Goal: Task Accomplishment & Management: Use online tool/utility

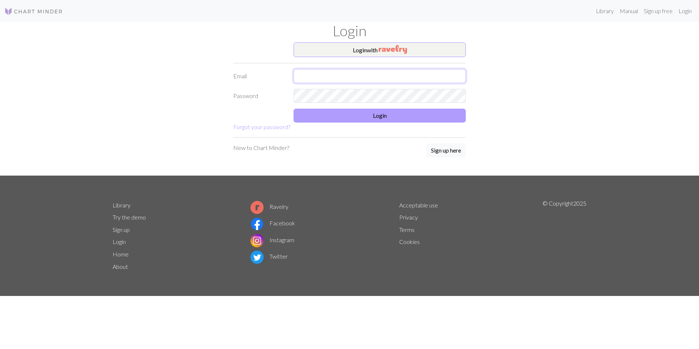
type input "[PERSON_NAME][EMAIL_ADDRESS][DOMAIN_NAME]"
click at [380, 115] on button "Login" at bounding box center [379, 116] width 172 height 14
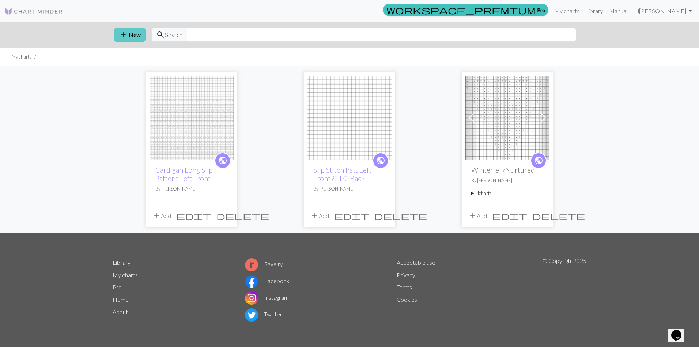
click at [129, 35] on button "add New" at bounding box center [129, 35] width 31 height 14
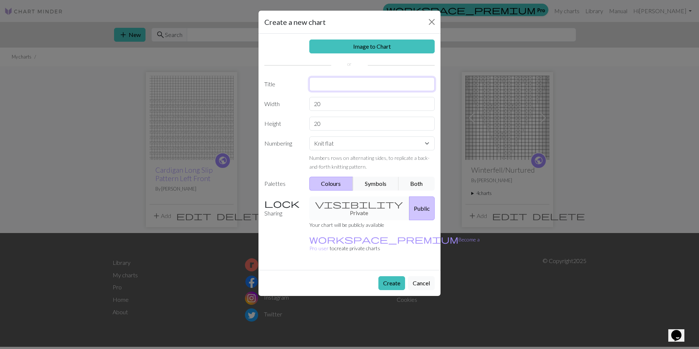
click at [322, 86] on input "text" at bounding box center [372, 84] width 126 height 14
type input "Zig Zag Twist Left Front"
drag, startPoint x: 310, startPoint y: 103, endPoint x: 347, endPoint y: 105, distance: 37.7
click at [347, 105] on input "20" at bounding box center [372, 104] width 126 height 14
type input "36"
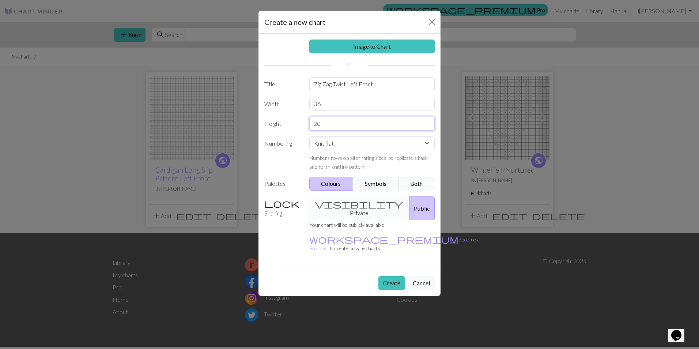
drag, startPoint x: 330, startPoint y: 126, endPoint x: 284, endPoint y: 121, distance: 46.0
click at [289, 125] on div "Height 20" at bounding box center [349, 124] width 179 height 14
type input "36"
click at [377, 185] on button "Symbols" at bounding box center [376, 183] width 46 height 14
click at [392, 276] on button "Create" at bounding box center [391, 283] width 27 height 14
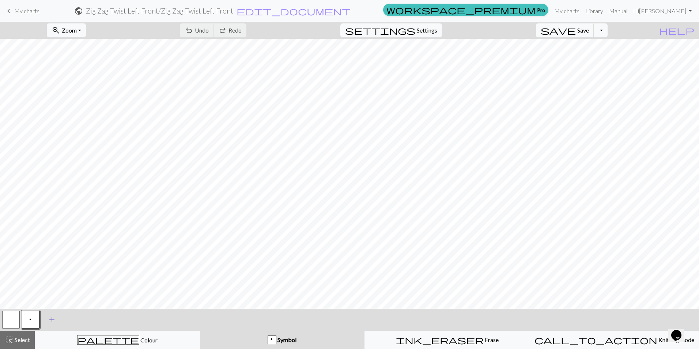
click at [52, 321] on span "add" at bounding box center [52, 319] width 9 height 10
click at [70, 320] on span "add" at bounding box center [71, 319] width 9 height 10
click at [89, 321] on span "add" at bounding box center [91, 319] width 9 height 10
click at [111, 318] on span "add" at bounding box center [111, 319] width 9 height 10
click at [47, 316] on button "button" at bounding box center [51, 320] width 18 height 18
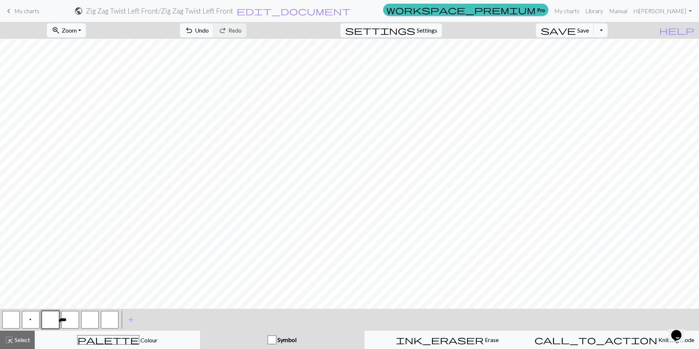
click at [48, 320] on button "button" at bounding box center [51, 320] width 18 height 18
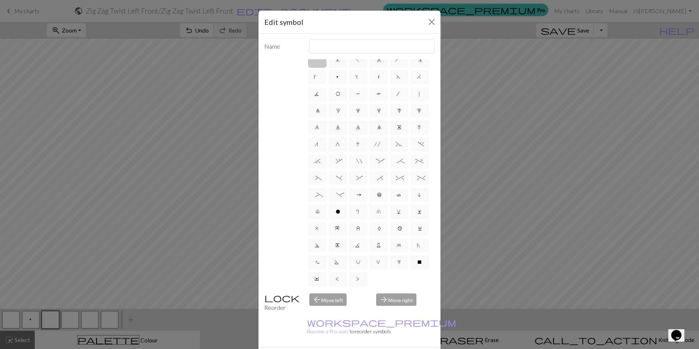
scroll to position [41, 0]
click at [410, 87] on label "|" at bounding box center [419, 94] width 18 height 15
click at [418, 96] on input "|" at bounding box center [420, 98] width 5 height 5
radio input "true"
type input "slip stitch"
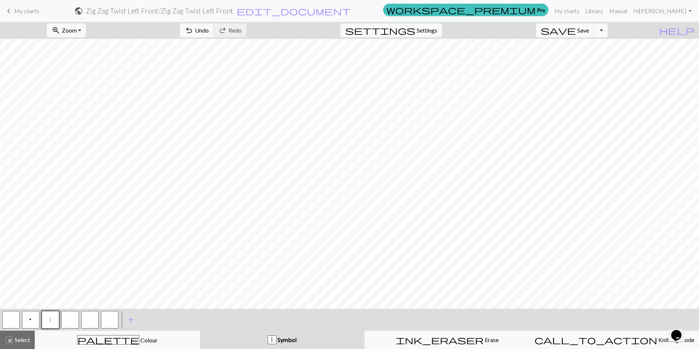
click at [71, 322] on button "button" at bounding box center [70, 320] width 18 height 18
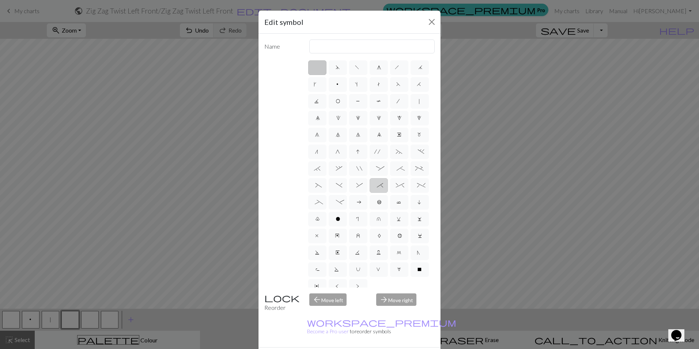
click at [377, 190] on span "*" at bounding box center [378, 185] width 3 height 7
click at [377, 185] on input "*" at bounding box center [379, 183] width 5 height 5
radio input "true"
type input "right part of right 3+ stitch cable, wyib"
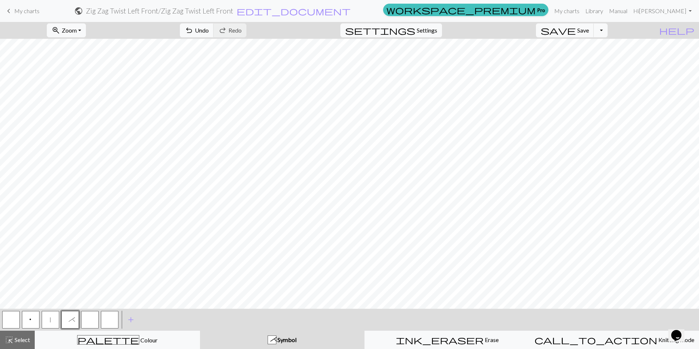
click at [92, 319] on button "button" at bounding box center [90, 320] width 18 height 18
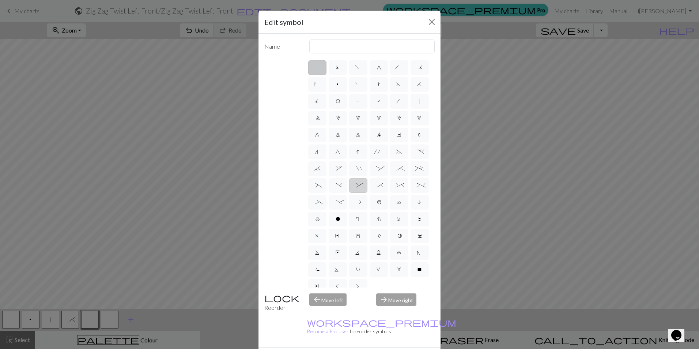
click at [360, 190] on span "&" at bounding box center [357, 185] width 3 height 7
click at [361, 185] on input "&" at bounding box center [358, 183] width 5 height 5
radio input "true"
type input "left part of right 3+ stitch cable, wyib"
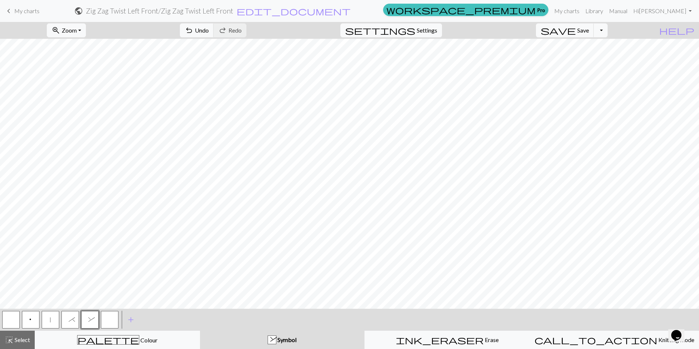
click at [114, 318] on button "button" at bounding box center [110, 320] width 18 height 18
click at [132, 319] on span "add" at bounding box center [130, 319] width 9 height 10
click at [147, 318] on span "add" at bounding box center [150, 319] width 9 height 10
click at [107, 319] on button "button" at bounding box center [110, 320] width 18 height 18
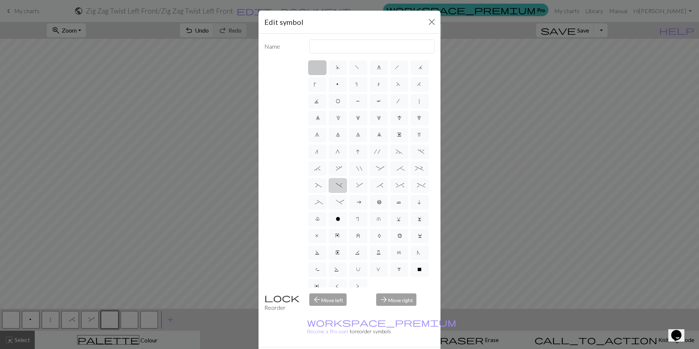
click at [339, 190] on span ")" at bounding box center [337, 185] width 3 height 7
click at [341, 185] on input ")" at bounding box center [338, 183] width 5 height 5
radio input "true"
type input "right part of left 3+ stitch cable, wyif"
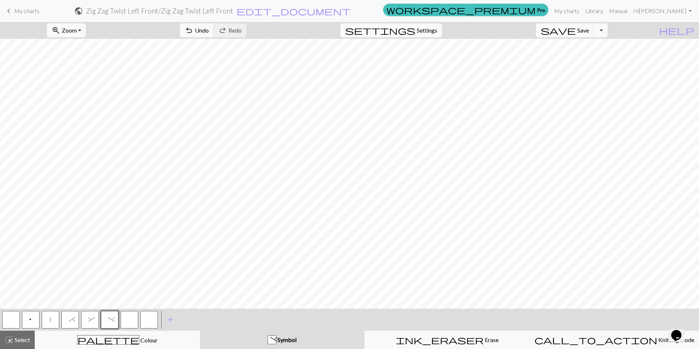
click at [129, 319] on button "button" at bounding box center [130, 320] width 18 height 18
click at [132, 316] on button "button" at bounding box center [130, 320] width 18 height 18
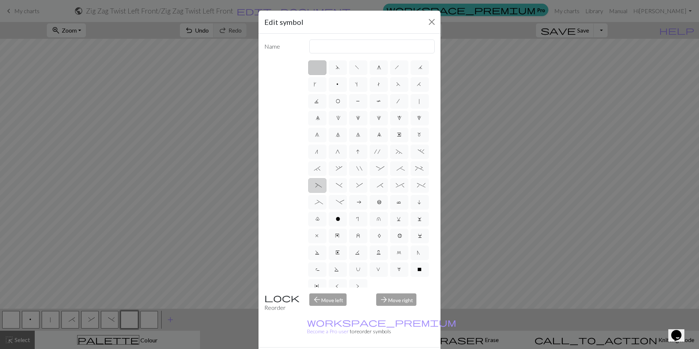
click at [319, 190] on span "(" at bounding box center [316, 185] width 3 height 7
click at [320, 185] on input "(" at bounding box center [317, 183] width 5 height 5
radio input "true"
type input "left part of left 3+ stitch cable, wyif"
drag, startPoint x: 390, startPoint y: 343, endPoint x: 346, endPoint y: 334, distance: 44.8
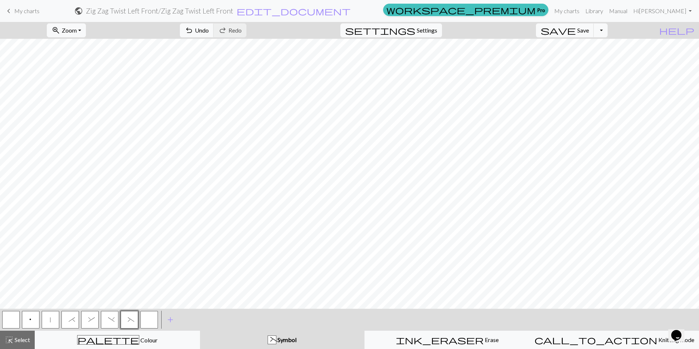
click at [148, 320] on button "button" at bounding box center [149, 320] width 18 height 18
click at [148, 319] on button "button" at bounding box center [149, 320] width 18 height 18
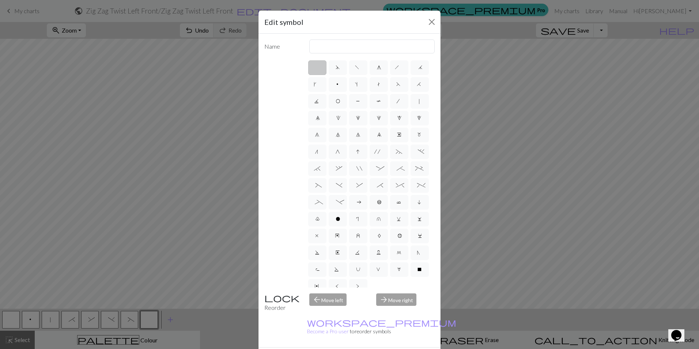
scroll to position [58, 0]
click at [376, 263] on span "V" at bounding box center [378, 262] width 5 height 7
click at [376, 265] on input "V" at bounding box center [378, 267] width 5 height 5
radio input "true"
type input "sl1 purlwise"
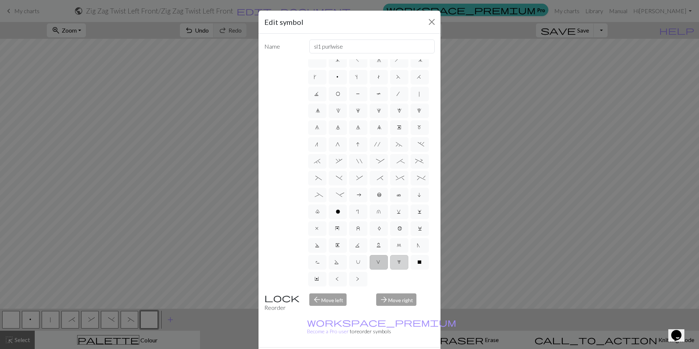
click at [397, 263] on span "W" at bounding box center [399, 262] width 4 height 7
click at [397, 265] on input "W" at bounding box center [399, 267] width 5 height 5
radio input "true"
type input "k1, yo, k1"
click at [418, 227] on span "C" at bounding box center [419, 228] width 3 height 7
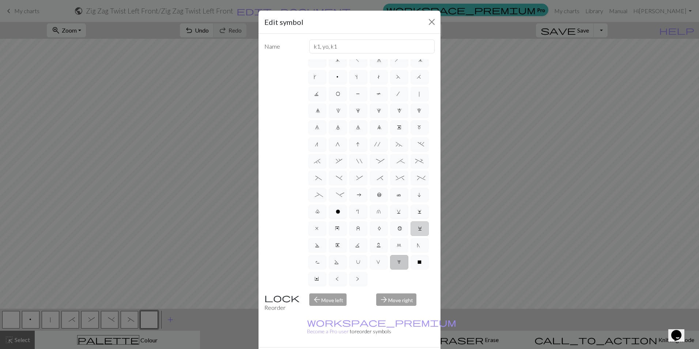
click at [418, 231] on input "C" at bounding box center [420, 233] width 5 height 5
radio input "true"
type input "slp wyif"
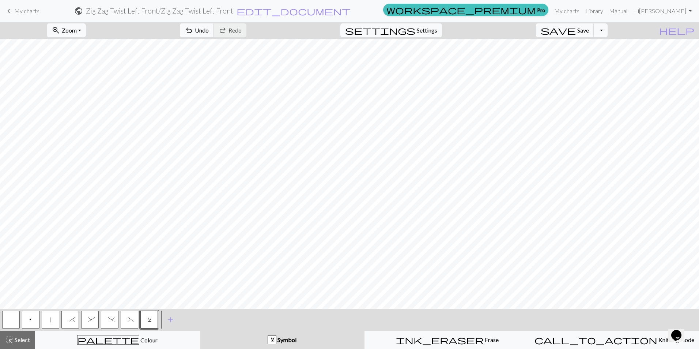
click at [52, 316] on button "|" at bounding box center [51, 320] width 18 height 18
click at [0, 323] on html "This website uses cookies to ensure you get the best experience on our website.…" at bounding box center [349, 174] width 699 height 349
click at [8, 323] on button "button" at bounding box center [11, 320] width 18 height 18
click at [50, 320] on span "|" at bounding box center [50, 319] width 3 height 7
click at [173, 321] on span "add" at bounding box center [170, 319] width 9 height 10
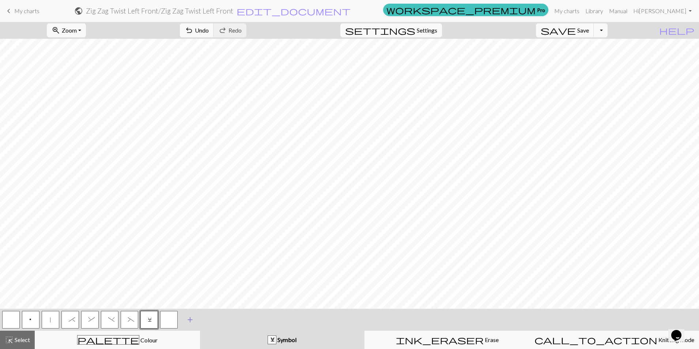
click at [192, 318] on span "add" at bounding box center [190, 319] width 9 height 10
click at [165, 321] on button "button" at bounding box center [169, 320] width 18 height 18
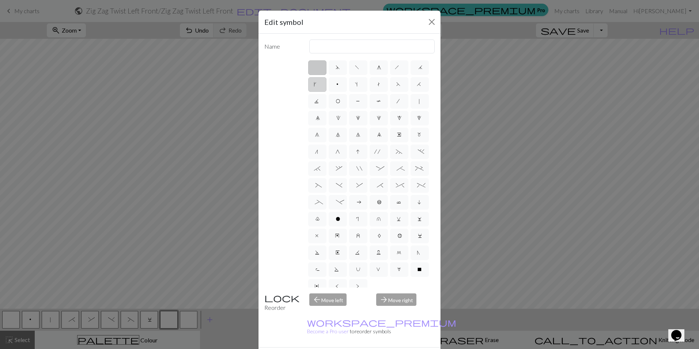
click at [326, 82] on label "k" at bounding box center [317, 84] width 18 height 15
click at [318, 82] on input "k" at bounding box center [315, 82] width 5 height 5
radio input "true"
type input "right leaning increase"
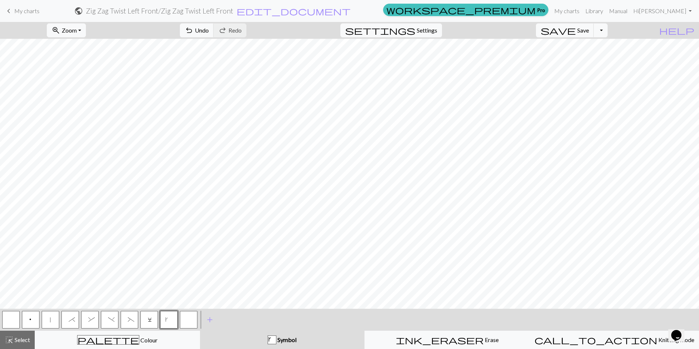
click at [189, 319] on button "button" at bounding box center [189, 320] width 18 height 18
click at [190, 318] on button "button" at bounding box center [189, 320] width 18 height 18
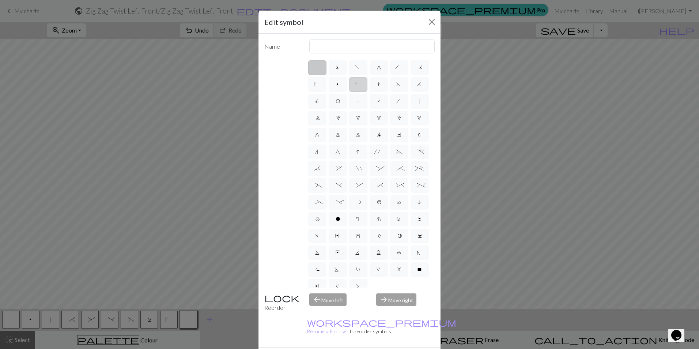
click at [361, 87] on span "s" at bounding box center [358, 84] width 6 height 7
click at [360, 84] on input "s" at bounding box center [357, 82] width 5 height 5
radio input "true"
type input "increase one left leaning"
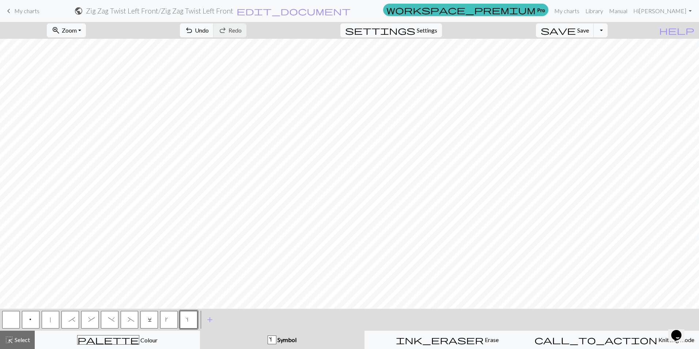
click at [170, 320] on button "k" at bounding box center [169, 320] width 18 height 18
click at [74, 318] on button "*" at bounding box center [70, 320] width 18 height 18
click at [85, 322] on button "&" at bounding box center [90, 320] width 18 height 18
click at [31, 319] on span "p" at bounding box center [31, 319] width 4 height 7
click at [148, 319] on span "C" at bounding box center [149, 319] width 3 height 7
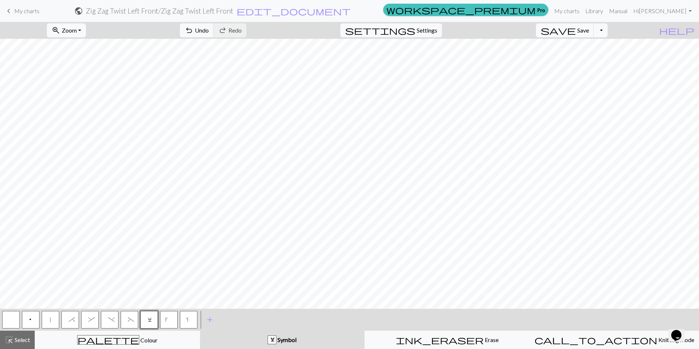
click at [48, 315] on button "|" at bounding box center [51, 320] width 18 height 18
click at [30, 315] on button "p" at bounding box center [31, 320] width 18 height 18
click at [49, 320] on span "|" at bounding box center [50, 319] width 3 height 7
click at [209, 31] on span "Undo" at bounding box center [202, 30] width 14 height 7
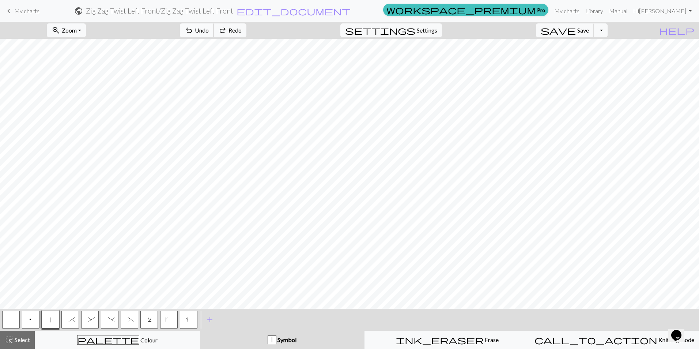
click at [209, 31] on span "Undo" at bounding box center [202, 30] width 14 height 7
click at [31, 319] on span "p" at bounding box center [31, 319] width 4 height 7
click at [50, 319] on span "|" at bounding box center [50, 319] width 3 height 7
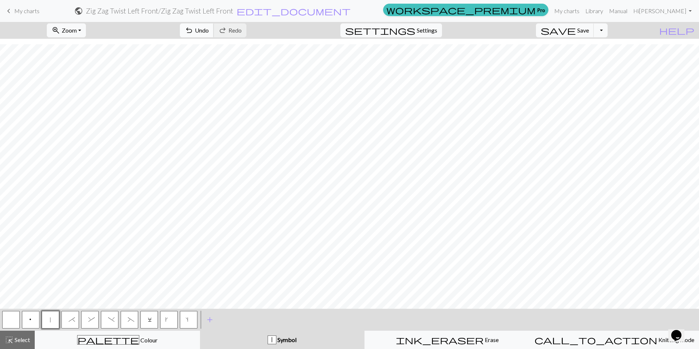
click at [193, 27] on span "undo" at bounding box center [189, 30] width 9 height 10
click at [235, 23] on div "undo Undo Undo redo Redo Redo" at bounding box center [212, 30] width 77 height 17
click at [235, 22] on nav "keyboard_arrow_left My charts public Zig Zag Twist Left Front / Zig Zag Twist L…" at bounding box center [349, 11] width 699 height 22
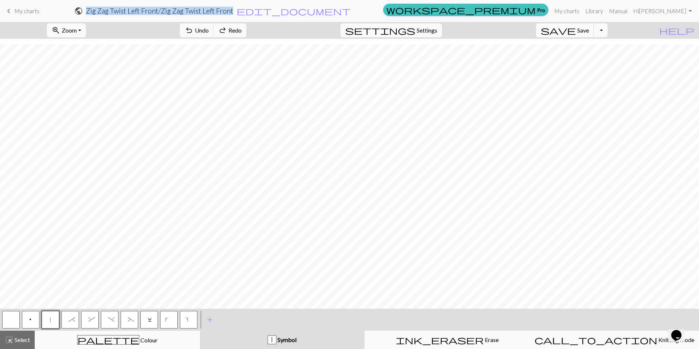
click at [235, 22] on nav "keyboard_arrow_left My charts public Zig Zag Twist Left Front / Zig Zag Twist L…" at bounding box center [349, 11] width 699 height 22
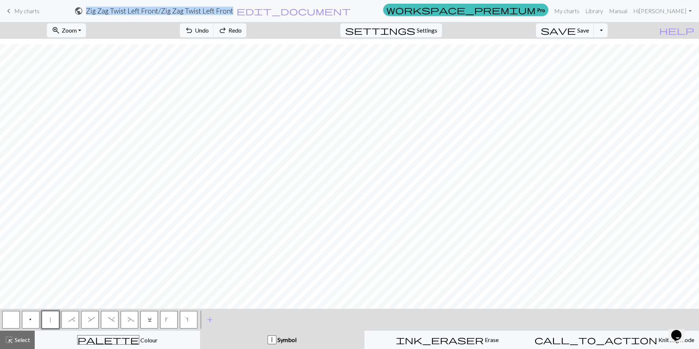
click at [235, 22] on nav "keyboard_arrow_left My charts public Zig Zag Twist Left Front / Zig Zag Twist L…" at bounding box center [349, 11] width 699 height 22
click at [235, 21] on nav "keyboard_arrow_left My charts public Zig Zag Twist Left Front / Zig Zag Twist L…" at bounding box center [349, 11] width 699 height 22
drag, startPoint x: 235, startPoint y: 21, endPoint x: 236, endPoint y: 29, distance: 8.1
click at [214, 29] on button "undo Undo Undo" at bounding box center [197, 30] width 34 height 14
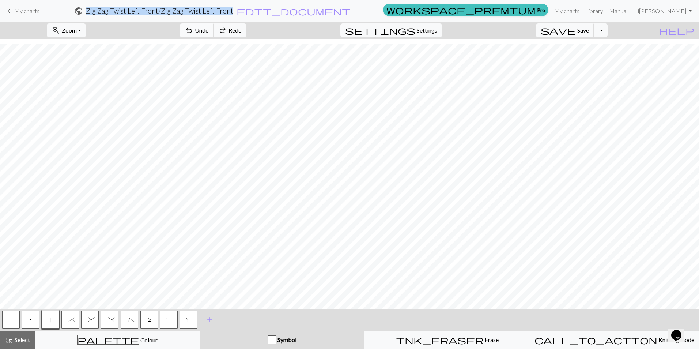
click at [214, 29] on button "undo Undo Undo" at bounding box center [197, 30] width 34 height 14
click at [209, 27] on span "Undo" at bounding box center [202, 30] width 14 height 7
drag, startPoint x: 237, startPoint y: 27, endPoint x: 234, endPoint y: 34, distance: 7.7
click at [193, 34] on span "undo" at bounding box center [189, 30] width 9 height 10
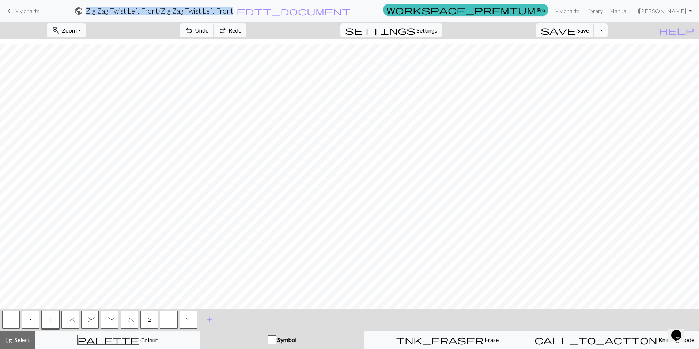
click at [193, 34] on span "undo" at bounding box center [189, 30] width 9 height 10
click at [193, 32] on span "undo" at bounding box center [189, 30] width 9 height 10
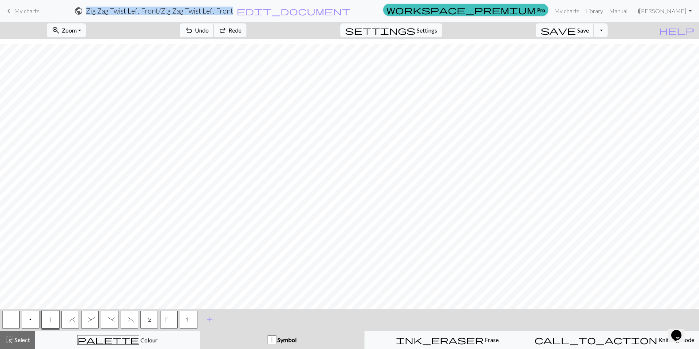
click at [193, 32] on span "undo" at bounding box center [189, 30] width 9 height 10
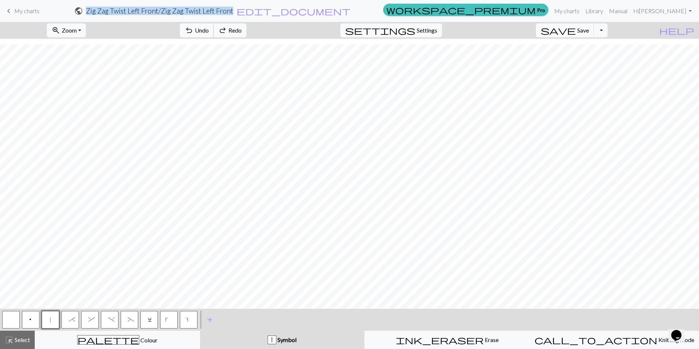
click at [193, 32] on span "undo" at bounding box center [189, 30] width 9 height 10
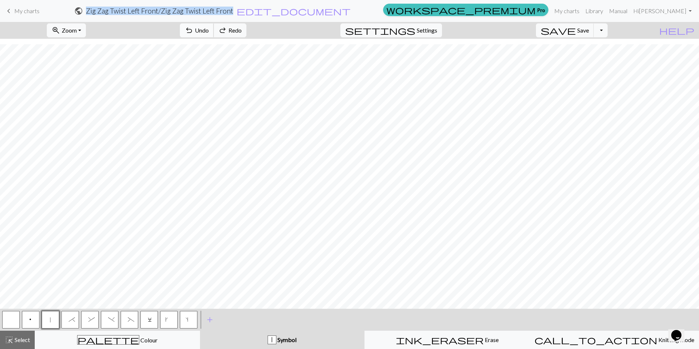
click at [193, 32] on span "undo" at bounding box center [189, 30] width 9 height 10
click at [193, 31] on span "undo" at bounding box center [189, 30] width 9 height 10
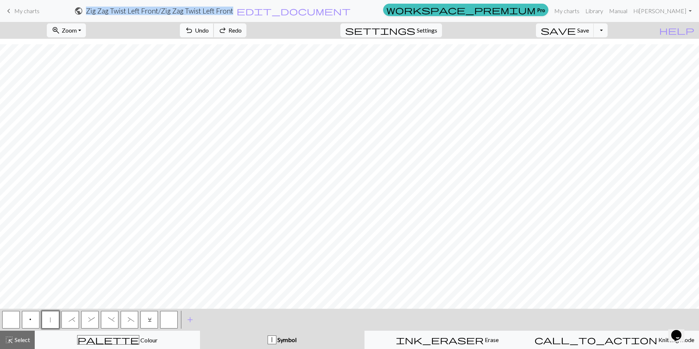
click at [193, 31] on span "undo" at bounding box center [189, 30] width 9 height 10
click at [227, 29] on span "redo" at bounding box center [222, 30] width 9 height 10
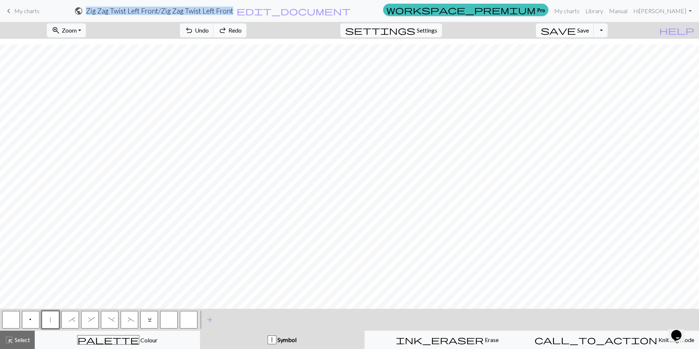
click at [227, 29] on span "redo" at bounding box center [222, 30] width 9 height 10
click at [6, 325] on button "button" at bounding box center [11, 320] width 18 height 18
click at [51, 315] on button "|" at bounding box center [51, 320] width 18 height 18
drag, startPoint x: 5, startPoint y: 316, endPoint x: 13, endPoint y: 318, distance: 7.5
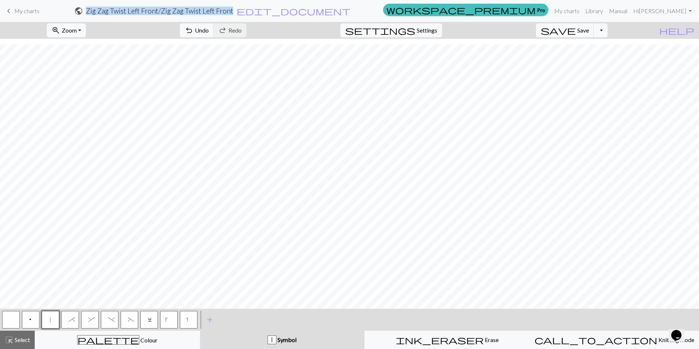
click at [6, 316] on button "button" at bounding box center [11, 320] width 18 height 18
click at [51, 315] on button "|" at bounding box center [51, 320] width 18 height 18
click at [30, 316] on span "p" at bounding box center [31, 319] width 4 height 7
click at [50, 320] on span "|" at bounding box center [50, 319] width 3 height 7
click at [26, 322] on button "p" at bounding box center [31, 320] width 18 height 18
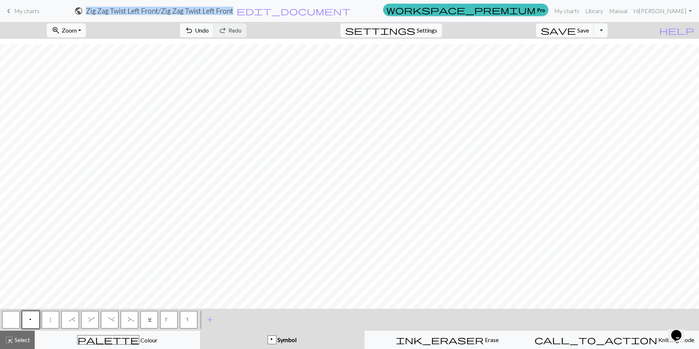
click at [50, 318] on span "|" at bounding box center [50, 319] width 3 height 7
click at [69, 322] on span "*" at bounding box center [70, 319] width 3 height 7
click at [89, 320] on span "&" at bounding box center [89, 319] width 3 height 7
click at [69, 321] on span "*" at bounding box center [70, 319] width 3 height 7
click at [89, 316] on span "&" at bounding box center [89, 319] width 3 height 7
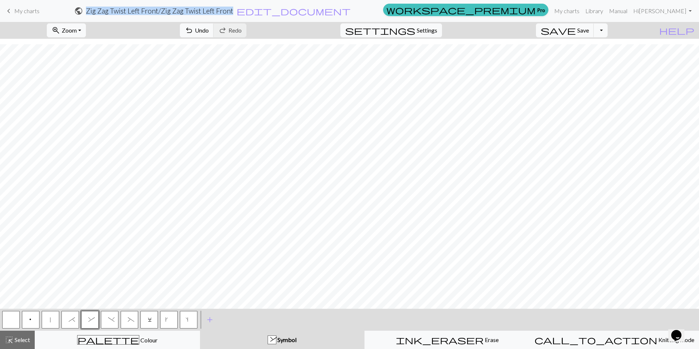
click at [170, 323] on span "k" at bounding box center [169, 319] width 8 height 7
click at [31, 319] on span "p" at bounding box center [31, 319] width 4 height 7
click at [148, 321] on span "C" at bounding box center [149, 319] width 3 height 7
click at [69, 321] on span "*" at bounding box center [70, 319] width 3 height 7
click at [86, 322] on button "&" at bounding box center [90, 320] width 18 height 18
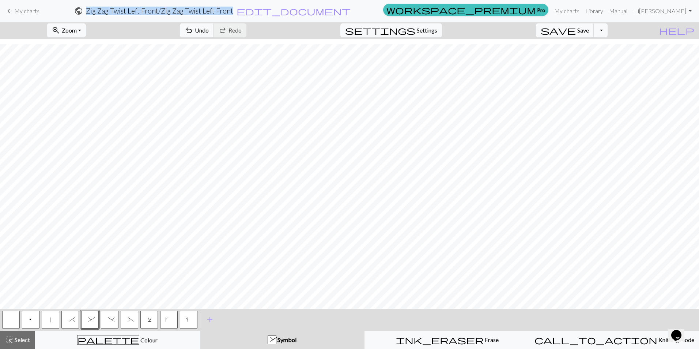
click at [53, 320] on button "|" at bounding box center [51, 320] width 18 height 18
click at [169, 316] on button "k" at bounding box center [169, 320] width 18 height 18
drag, startPoint x: 27, startPoint y: 320, endPoint x: 68, endPoint y: 319, distance: 40.6
click at [27, 320] on button "p" at bounding box center [31, 320] width 18 height 18
click at [209, 30] on span "Undo" at bounding box center [202, 30] width 14 height 7
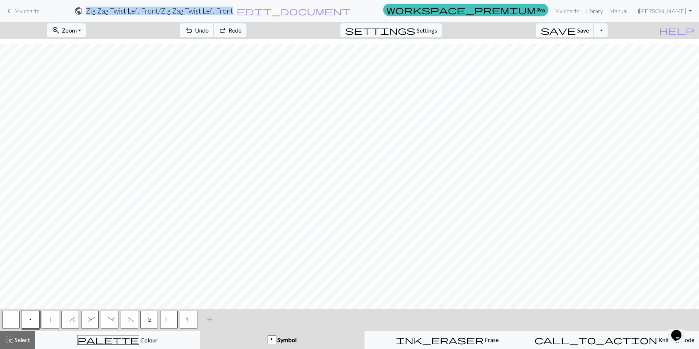
click at [209, 30] on span "Undo" at bounding box center [202, 30] width 14 height 7
click at [149, 319] on span "C" at bounding box center [149, 319] width 3 height 7
click at [37, 314] on button "p" at bounding box center [31, 320] width 18 height 18
click at [53, 319] on button "|" at bounding box center [51, 320] width 18 height 18
click at [170, 320] on span "k" at bounding box center [169, 319] width 8 height 7
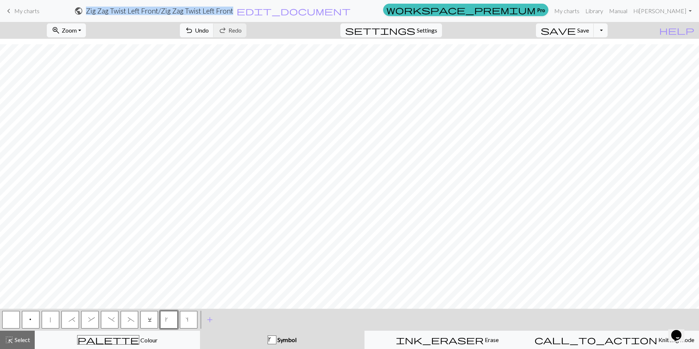
click at [69, 322] on span "*" at bounding box center [70, 319] width 3 height 7
click at [86, 321] on button "&" at bounding box center [90, 320] width 18 height 18
click at [150, 318] on span "C" at bounding box center [149, 319] width 3 height 7
click at [28, 319] on button "p" at bounding box center [31, 320] width 18 height 18
click at [49, 319] on span "|" at bounding box center [50, 319] width 3 height 7
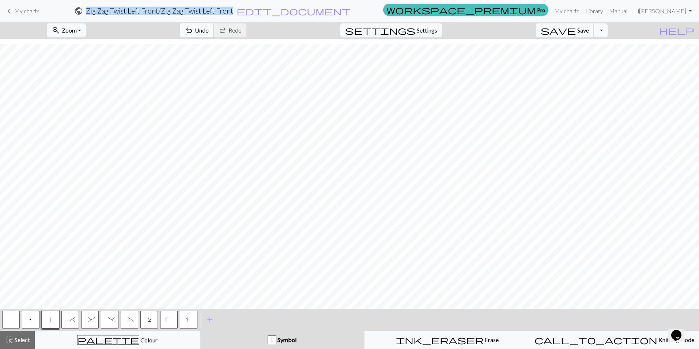
click at [214, 31] on button "undo Undo Undo" at bounding box center [197, 30] width 34 height 14
click at [168, 319] on span "k" at bounding box center [169, 319] width 8 height 7
click at [1, 325] on div at bounding box center [11, 319] width 20 height 20
click at [13, 318] on button "button" at bounding box center [11, 320] width 18 height 18
click at [189, 319] on span "s" at bounding box center [189, 319] width 6 height 7
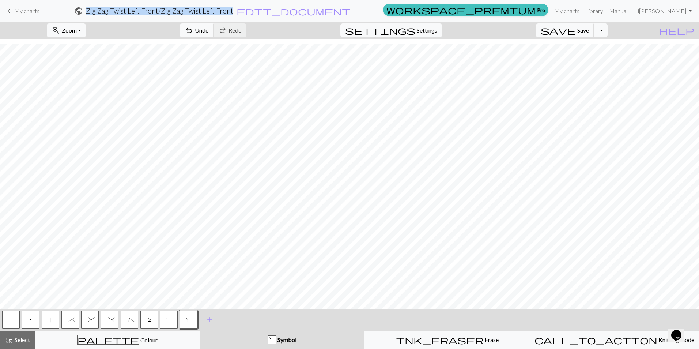
click at [166, 319] on button "k" at bounding box center [169, 320] width 18 height 18
drag, startPoint x: 186, startPoint y: 320, endPoint x: 192, endPoint y: 306, distance: 15.1
click at [186, 320] on button "s" at bounding box center [189, 320] width 18 height 18
click at [31, 317] on span "p" at bounding box center [31, 319] width 4 height 7
click at [9, 316] on button "button" at bounding box center [11, 320] width 18 height 18
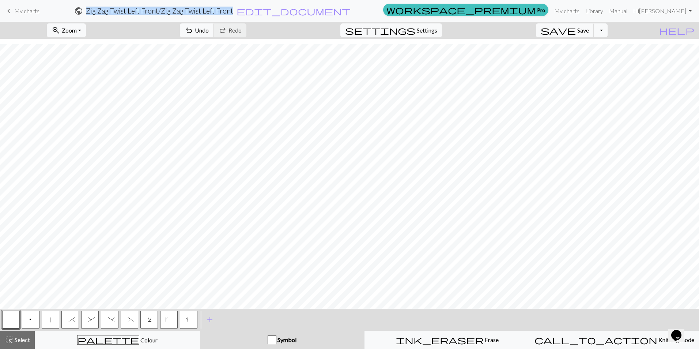
click at [50, 319] on span "|" at bounding box center [50, 319] width 3 height 7
click at [75, 315] on button "*" at bounding box center [70, 320] width 18 height 18
click at [91, 319] on span "&" at bounding box center [89, 319] width 3 height 7
click at [71, 319] on span "*" at bounding box center [70, 319] width 3 height 7
click at [85, 317] on button "&" at bounding box center [90, 320] width 18 height 18
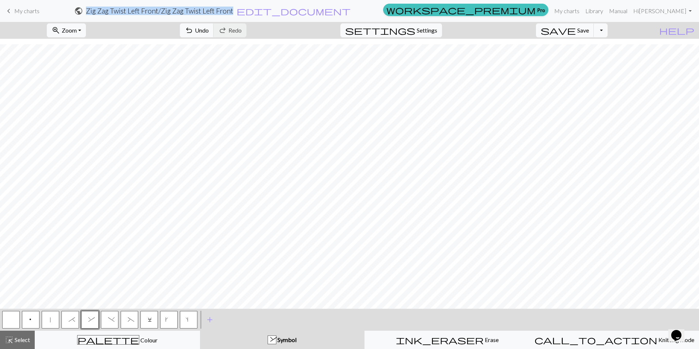
click at [33, 318] on button "p" at bounding box center [31, 320] width 18 height 18
click at [49, 317] on span "|" at bounding box center [50, 319] width 3 height 7
click at [72, 320] on span "*" at bounding box center [70, 319] width 3 height 7
click at [88, 319] on span "&" at bounding box center [89, 319] width 3 height 7
click at [30, 318] on span "p" at bounding box center [31, 319] width 4 height 7
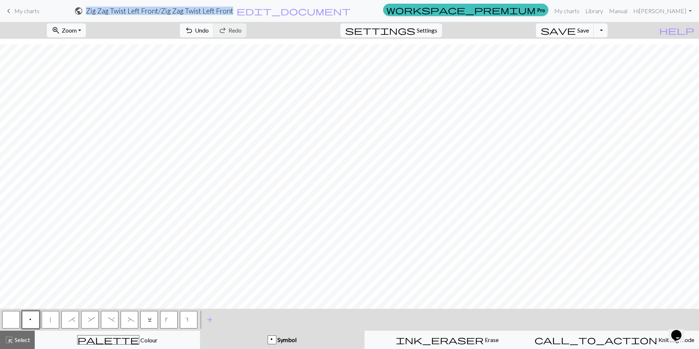
click at [152, 323] on button "C" at bounding box center [149, 320] width 18 height 18
click at [52, 322] on button "|" at bounding box center [51, 320] width 18 height 18
click at [109, 320] on span ")" at bounding box center [109, 319] width 3 height 7
click at [133, 320] on button "(" at bounding box center [130, 320] width 18 height 18
click at [50, 319] on span "|" at bounding box center [50, 319] width 3 height 7
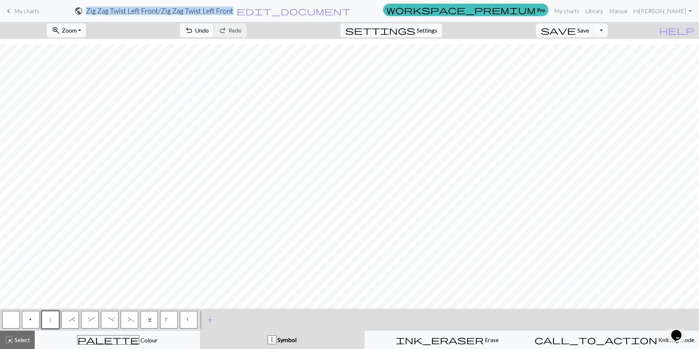
click at [108, 319] on span ")" at bounding box center [109, 319] width 3 height 7
click at [130, 322] on span "(" at bounding box center [129, 319] width 3 height 7
click at [48, 318] on button "|" at bounding box center [51, 320] width 18 height 18
click at [151, 319] on span "C" at bounding box center [149, 319] width 3 height 7
click at [30, 321] on span "p" at bounding box center [31, 319] width 4 height 7
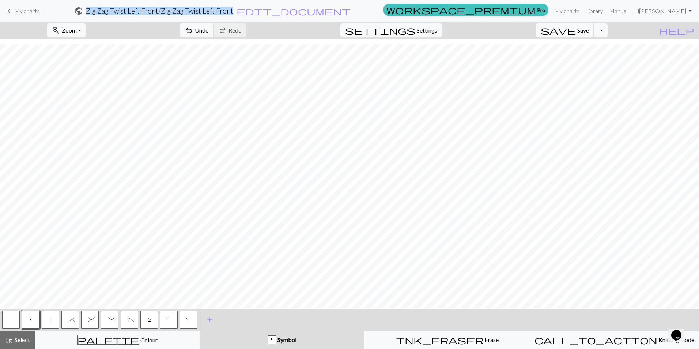
click at [49, 319] on button "|" at bounding box center [51, 320] width 18 height 18
click at [113, 317] on button ")" at bounding box center [110, 320] width 18 height 18
click at [129, 320] on span "(" at bounding box center [129, 319] width 3 height 7
click at [50, 321] on span "|" at bounding box center [50, 319] width 3 height 7
click at [26, 318] on button "p" at bounding box center [31, 320] width 18 height 18
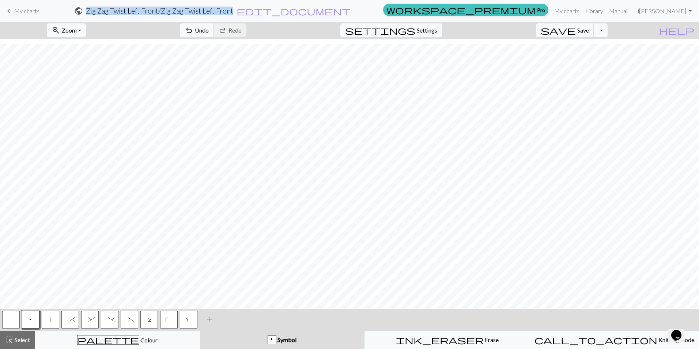
drag, startPoint x: 147, startPoint y: 319, endPoint x: 147, endPoint y: 312, distance: 6.6
click at [148, 318] on span "C" at bounding box center [149, 319] width 3 height 7
click at [111, 320] on span ")" at bounding box center [109, 319] width 3 height 7
click at [124, 319] on button "(" at bounding box center [130, 320] width 18 height 18
click at [53, 317] on button "|" at bounding box center [51, 320] width 18 height 18
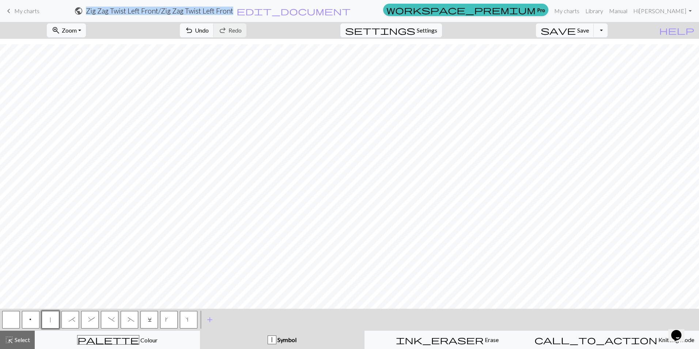
drag, startPoint x: 31, startPoint y: 315, endPoint x: 27, endPoint y: 313, distance: 5.2
click at [31, 315] on button "p" at bounding box center [31, 320] width 18 height 18
click at [149, 320] on span "C" at bounding box center [149, 319] width 3 height 7
click at [111, 321] on span ")" at bounding box center [109, 319] width 3 height 7
click at [125, 317] on button "(" at bounding box center [130, 320] width 18 height 18
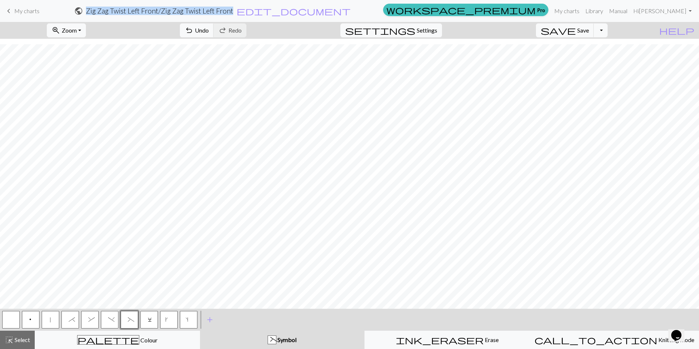
click at [52, 317] on button "|" at bounding box center [51, 320] width 18 height 18
click at [146, 319] on button "C" at bounding box center [149, 320] width 18 height 18
click at [27, 320] on button "p" at bounding box center [31, 320] width 18 height 18
click at [589, 27] on span "Save" at bounding box center [583, 30] width 12 height 7
click at [607, 31] on button "Toggle Dropdown" at bounding box center [600, 30] width 14 height 14
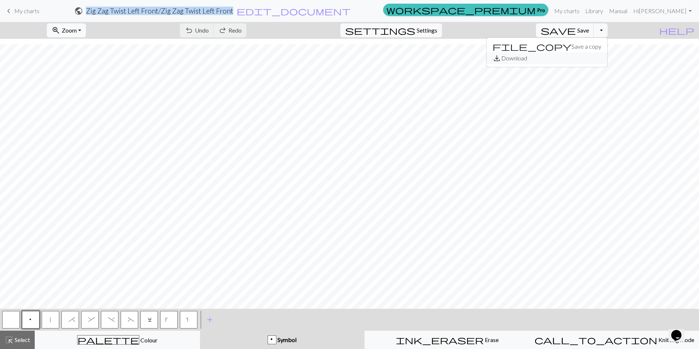
click at [594, 58] on button "save_alt Download" at bounding box center [546, 58] width 121 height 12
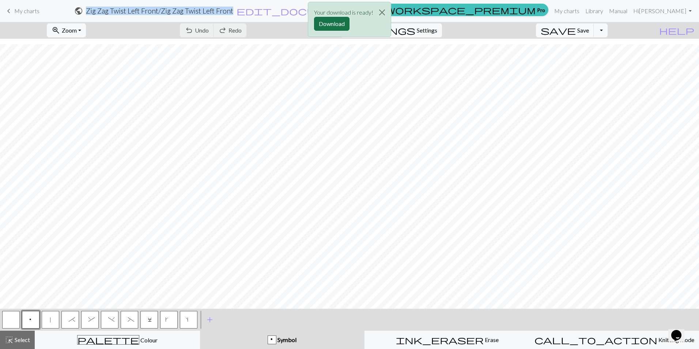
click at [334, 24] on button "Download" at bounding box center [331, 24] width 35 height 14
